Goal: Task Accomplishment & Management: Use online tool/utility

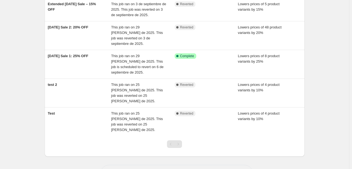
scroll to position [160, 0]
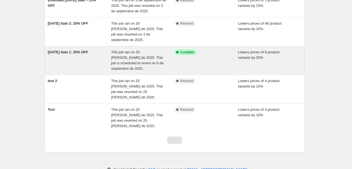
click at [212, 59] on div "Success Complete Complete" at bounding box center [207, 61] width 64 height 22
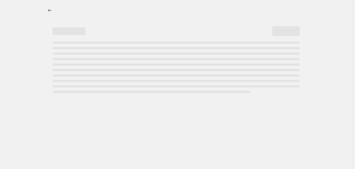
select select "percentage"
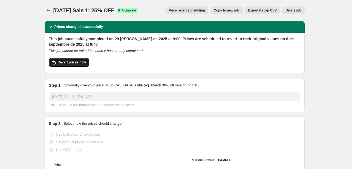
click at [68, 60] on span "Revert prices now" at bounding box center [72, 62] width 28 height 4
checkbox input "false"
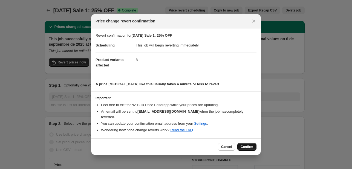
click at [253, 146] on span "Confirm" at bounding box center [247, 147] width 13 height 4
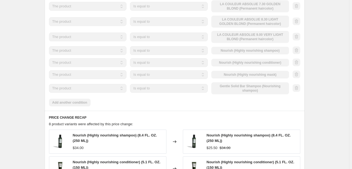
scroll to position [383, 0]
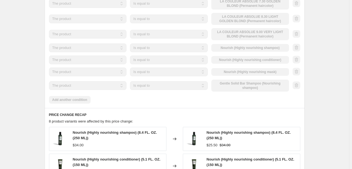
select select "percentage"
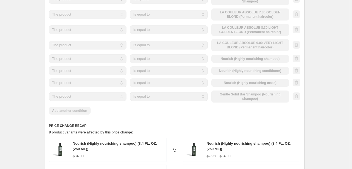
scroll to position [0, 0]
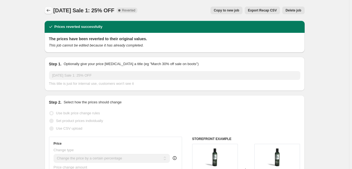
click at [48, 11] on icon "Price change jobs" at bounding box center [48, 10] width 5 height 5
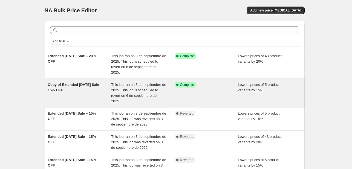
click at [136, 94] on span "This job ran on 3 de septiembre de 2025. This job is scheduled to revert on 6 d…" at bounding box center [138, 93] width 55 height 21
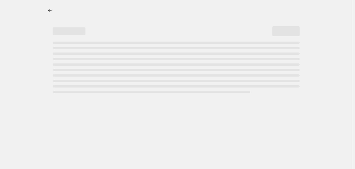
select select "percentage"
select select "tag"
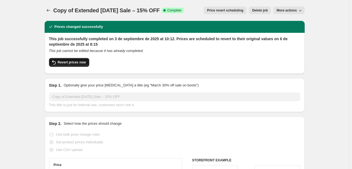
click at [68, 64] on span "Revert prices now" at bounding box center [72, 62] width 28 height 4
checkbox input "false"
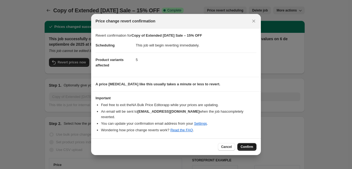
click at [243, 145] on span "Confirm" at bounding box center [247, 147] width 13 height 4
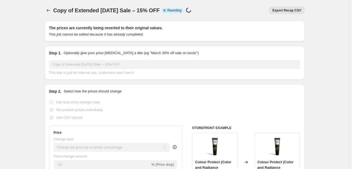
select select "percentage"
select select "tag"
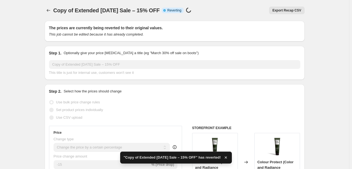
checkbox input "true"
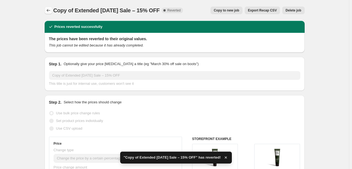
click at [49, 14] on button "Price change jobs" at bounding box center [49, 11] width 8 height 8
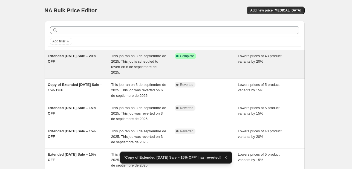
click at [225, 70] on div "Success Complete Complete" at bounding box center [207, 64] width 64 height 22
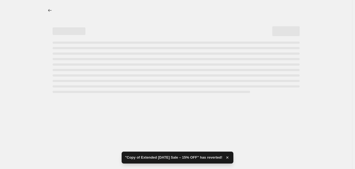
select select "percentage"
select select "tag"
select select "not_equal"
select select "tag"
select select "not_equal"
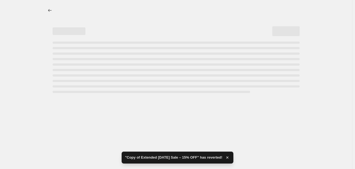
select select "tag"
select select "not_equal"
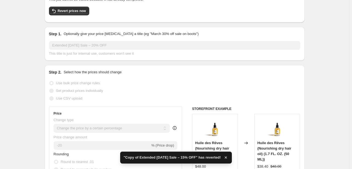
scroll to position [27, 0]
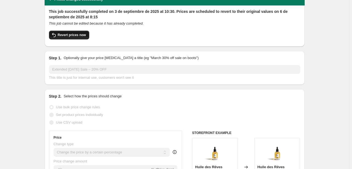
click at [80, 36] on span "Revert prices now" at bounding box center [72, 35] width 28 height 4
checkbox input "false"
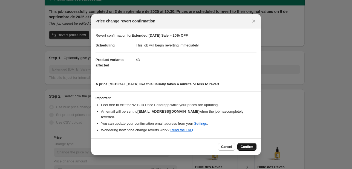
click at [244, 145] on span "Confirm" at bounding box center [247, 147] width 13 height 4
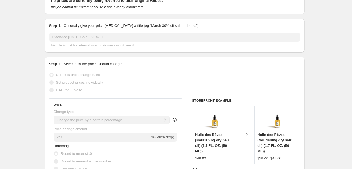
select select "percentage"
select select "tag"
select select "not_equal"
select select "tag"
select select "not_equal"
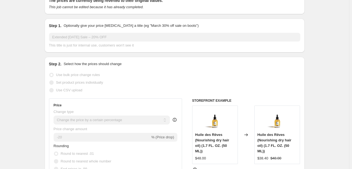
select select "tag"
select select "not_equal"
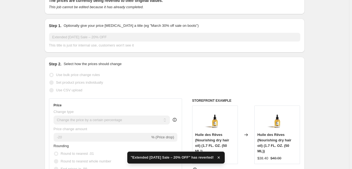
checkbox input "true"
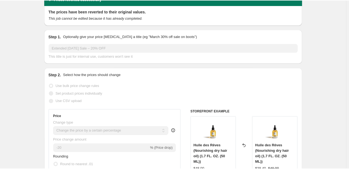
scroll to position [0, 0]
